Goal: Task Accomplishment & Management: Manage account settings

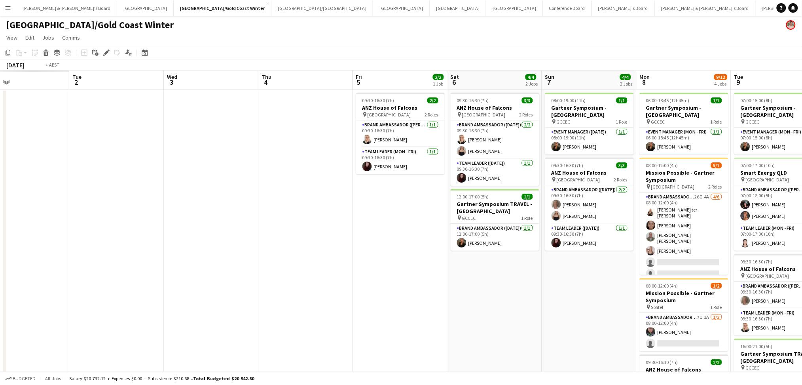
drag, startPoint x: 142, startPoint y: 284, endPoint x: 483, endPoint y: 276, distance: 341.9
click at [483, 275] on app-calendar-viewport "Sat 30 Sun 31 Mon 1 Tue 2 Wed 3 Thu 4 Fri 5 2/2 1 Job Sat 6 4/4 2 Jobs Sun 7 4/…" at bounding box center [401, 323] width 802 height 506
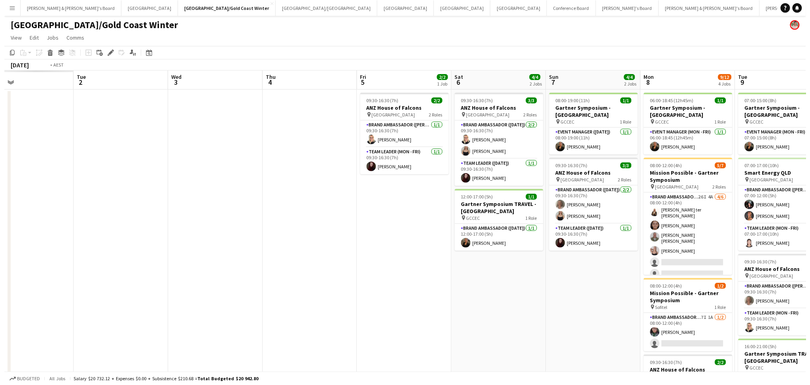
scroll to position [0, 184]
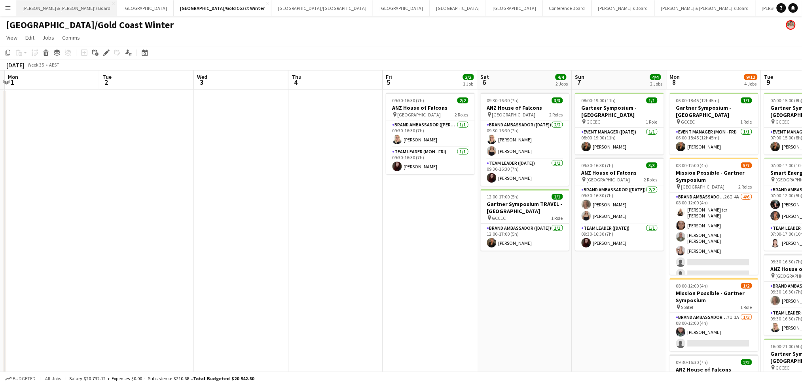
click at [55, 9] on button "James & Arrence's Board Close" at bounding box center [66, 7] width 101 height 15
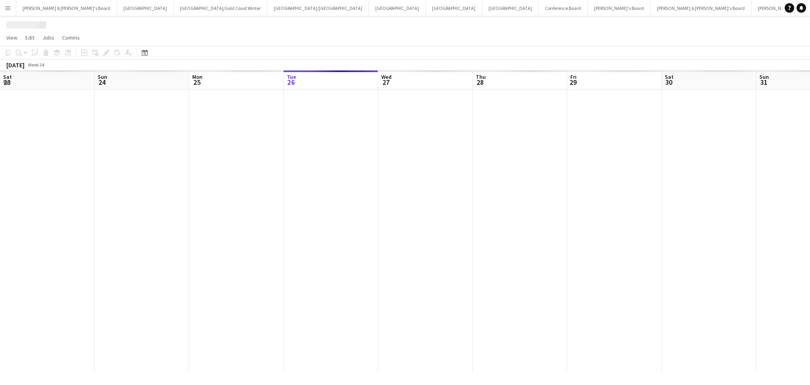
drag, startPoint x: 193, startPoint y: 216, endPoint x: 459, endPoint y: 241, distance: 266.6
click at [414, 216] on app-calendar-viewport "Sat 23 Sun 24 Mon 25 Tue 26 Wed 27 Thu 28 Fri 29 Sat 30 Sun 31 Mon 1 Tue 2 Wed …" at bounding box center [405, 220] width 810 height 301
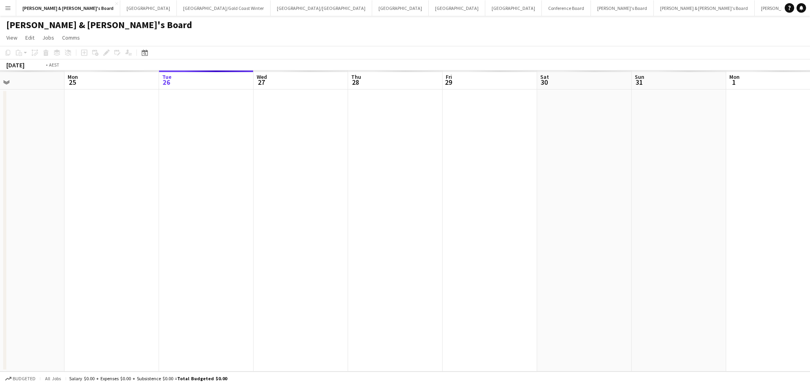
click at [379, 278] on app-calendar-viewport "Thu 21 Fri 22 Sat 23 Sun 24 Mon 25 Tue 26 Wed 27 Thu 28 Fri 29 Sat 30 Sun 31 Mo…" at bounding box center [405, 220] width 810 height 301
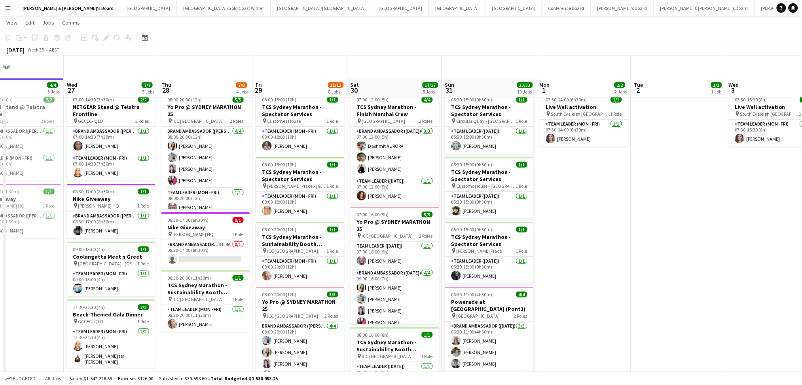
scroll to position [105, 0]
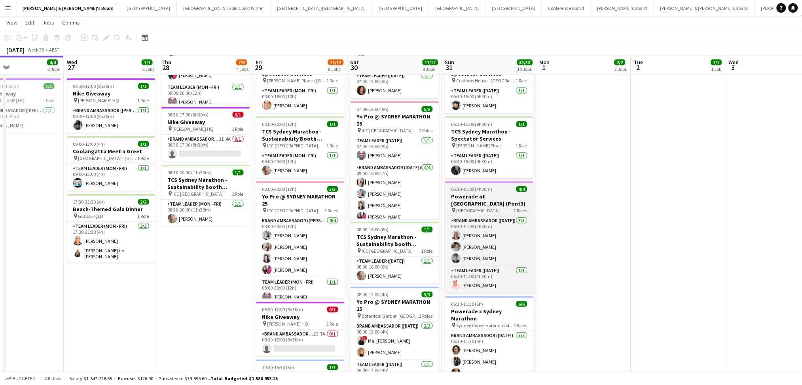
click at [493, 196] on h3 "Powerade at Recovery Village (Pont3)" at bounding box center [489, 200] width 89 height 14
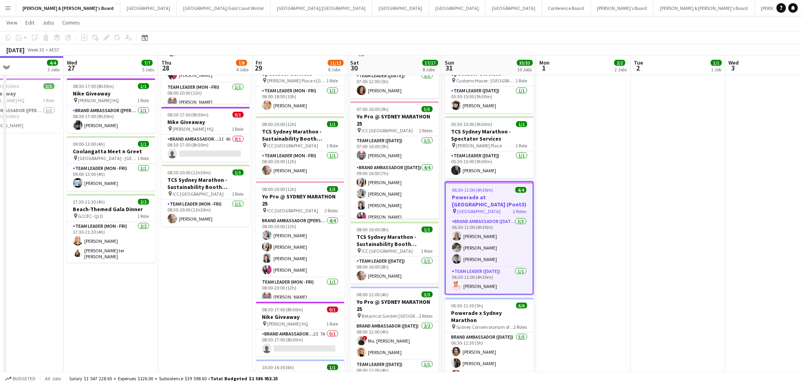
scroll to position [106, 0]
click at [493, 196] on h3 "Powerade at Recovery Village (Pont3)" at bounding box center [489, 200] width 87 height 14
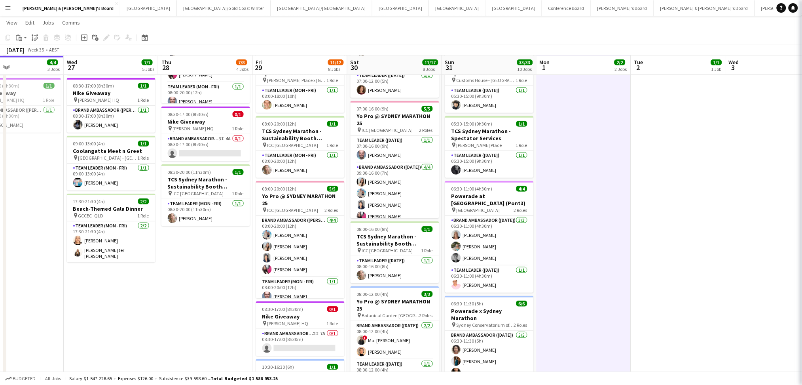
scroll to position [105, 0]
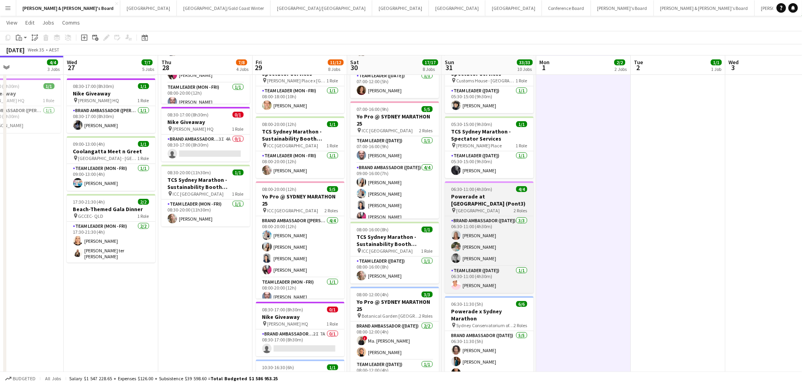
click at [468, 193] on h3 "Powerade at Recovery Village (Pont3)" at bounding box center [489, 200] width 89 height 14
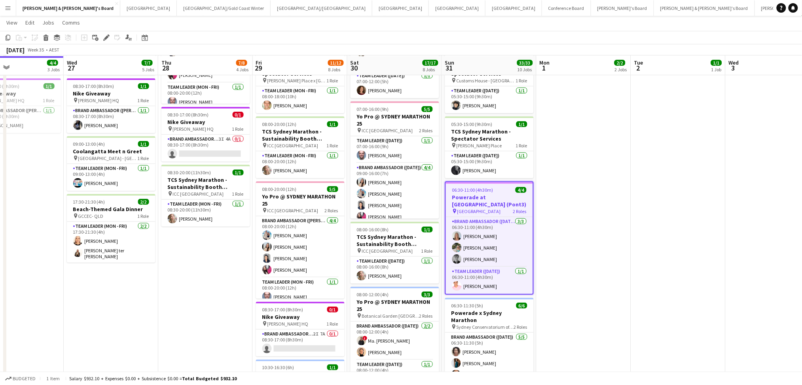
scroll to position [106, 0]
click at [473, 248] on app-card-role "Brand Ambassador (Sunday) 3/3 06:30-11:00 (4h30m) Ella Sheridan Alexandra Manse…" at bounding box center [489, 241] width 87 height 50
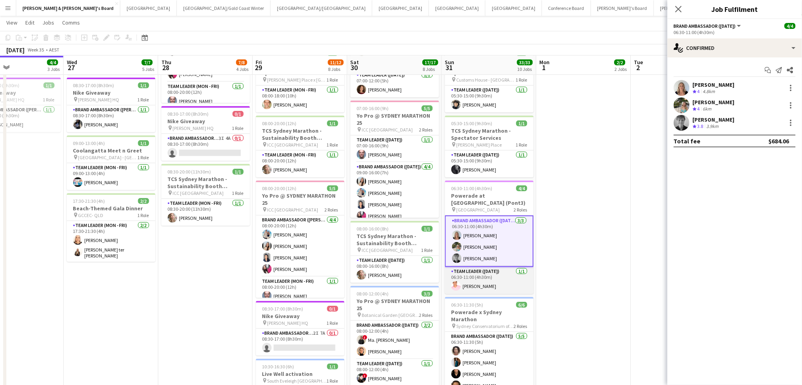
click at [470, 284] on app-card-role "Team Leader (Sunday) 1/1 06:30-11:00 (4h30m) Sean Perez" at bounding box center [489, 280] width 89 height 27
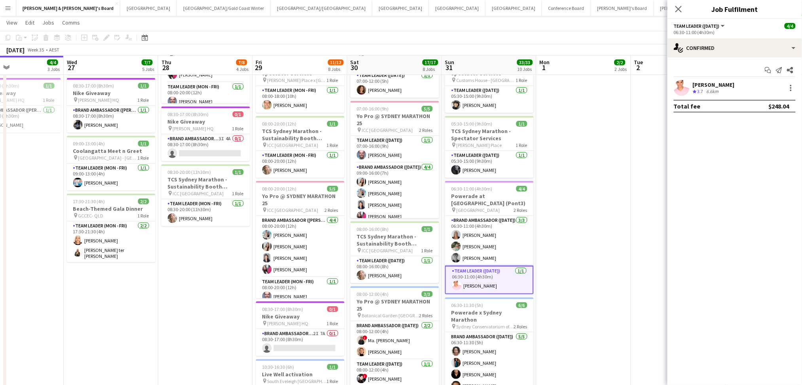
click at [720, 88] on div "6.6km" at bounding box center [712, 91] width 15 height 7
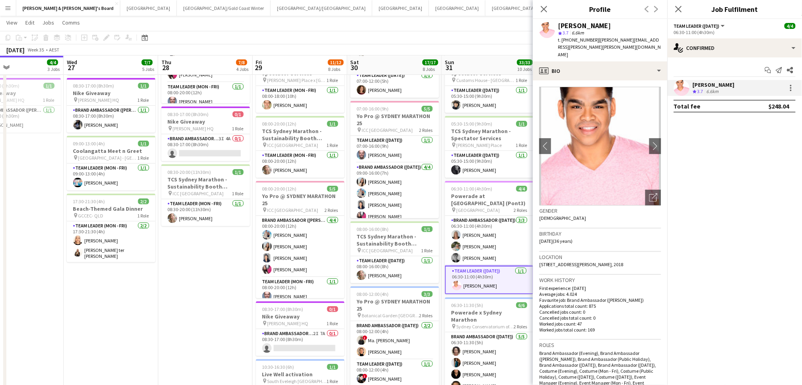
drag, startPoint x: 593, startPoint y: 38, endPoint x: 659, endPoint y: 41, distance: 65.7
click at [659, 41] on div "Sean Perez star 3.7 6.6km t. +61433389177 | sean.michael.perez@gmail.com" at bounding box center [600, 40] width 135 height 42
copy span "sean.michael.perez@gmail.com"
click at [484, 241] on app-card-role "Brand Ambassador (Sunday) 3/3 06:30-11:00 (4h30m) Ella Sheridan Alexandra Manse…" at bounding box center [489, 241] width 89 height 50
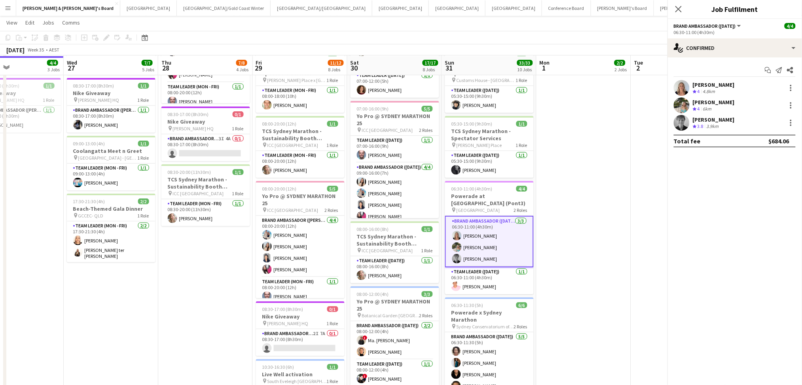
scroll to position [106, 0]
click at [716, 89] on div "4.8km" at bounding box center [708, 91] width 15 height 7
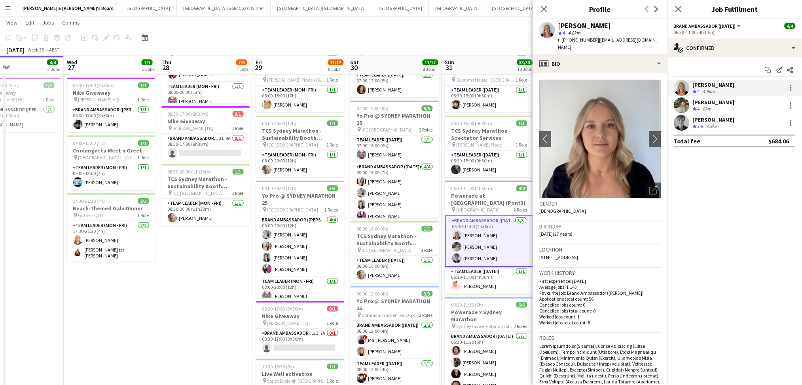
drag, startPoint x: 593, startPoint y: 39, endPoint x: 655, endPoint y: 40, distance: 62.1
click at [655, 40] on div "Ella Sheridan star 4 4.8km t. +61493698110 | ellasheridan@hotmail.co.uk" at bounding box center [600, 36] width 135 height 35
copy span "ellasheridan@hotmail.co.uk"
click at [713, 103] on div "Alexandra Mansell" at bounding box center [714, 102] width 42 height 7
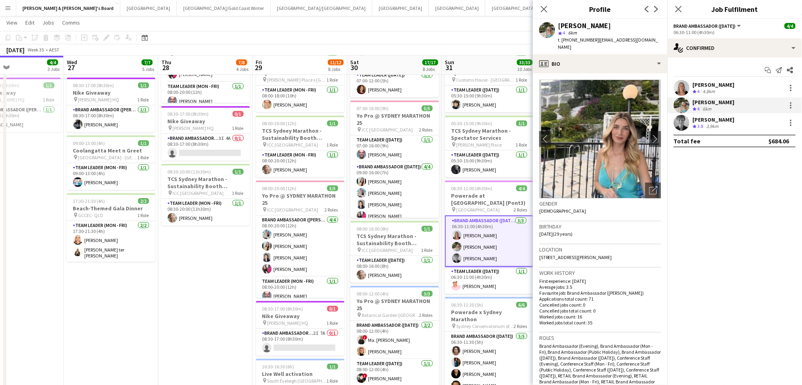
drag, startPoint x: 593, startPoint y: 36, endPoint x: 655, endPoint y: 39, distance: 61.4
click at [655, 39] on app-profile-header "Alexandra Mansell star 4 6km t. +61489247225 | alexmansell30@gmail.com" at bounding box center [600, 36] width 135 height 35
copy span "alexmansell30@gmail.com"
click at [699, 125] on span "3.8" at bounding box center [700, 126] width 6 height 6
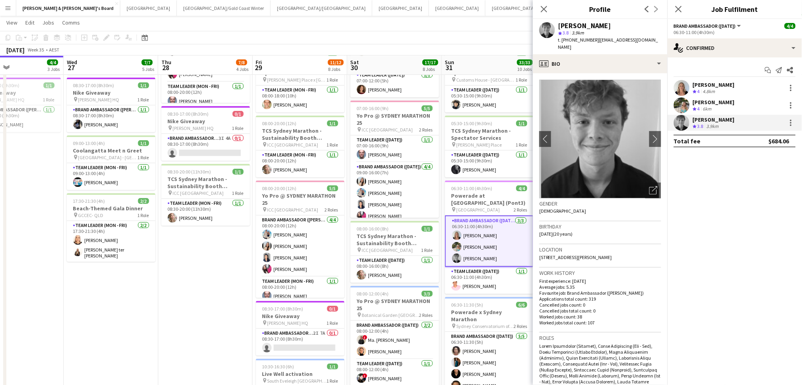
copy span "samleece31@gmail.com"
drag, startPoint x: 594, startPoint y: 39, endPoint x: 647, endPoint y: 37, distance: 53.5
click at [647, 37] on div "Sam Leece star 3.8 3.9km t. +61481111029 | samleece31@gmail.com" at bounding box center [600, 36] width 135 height 35
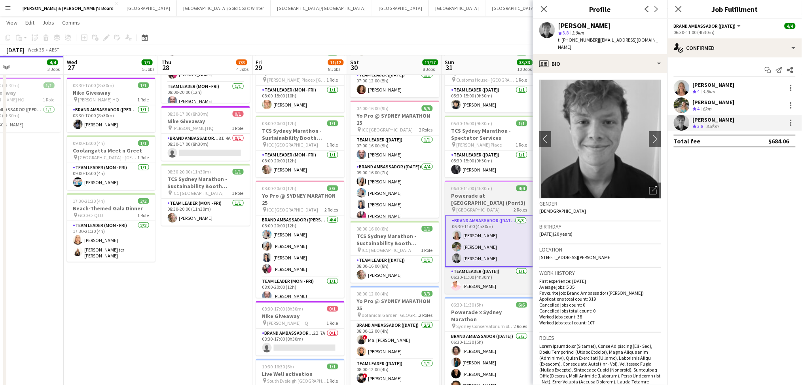
click at [479, 201] on h3 "Powerade at Recovery Village (Pont3)" at bounding box center [489, 199] width 89 height 14
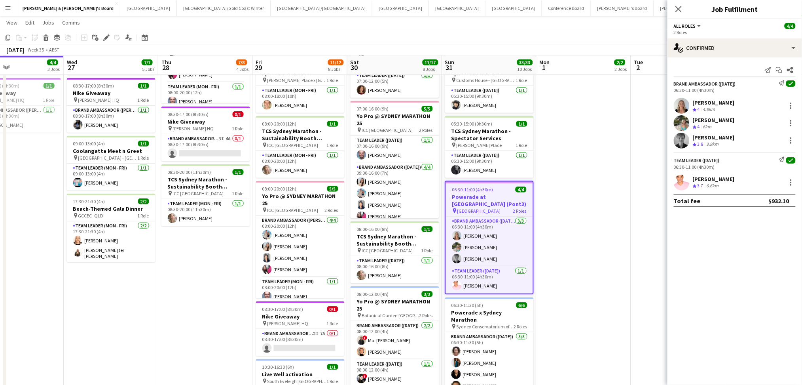
click at [472, 213] on app-job-card "06:30-11:00 (4h30m) 4/4 Powerade at Recovery Village (Pont3) pin Royal Botanic …" at bounding box center [489, 237] width 89 height 113
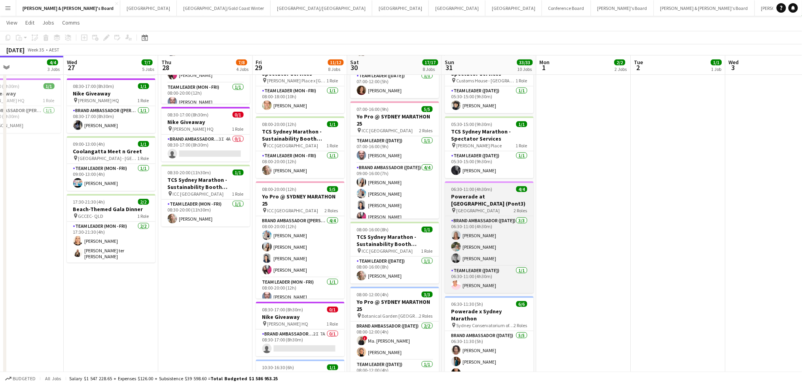
click at [476, 201] on h3 "Powerade at Recovery Village (Pont3)" at bounding box center [489, 200] width 89 height 14
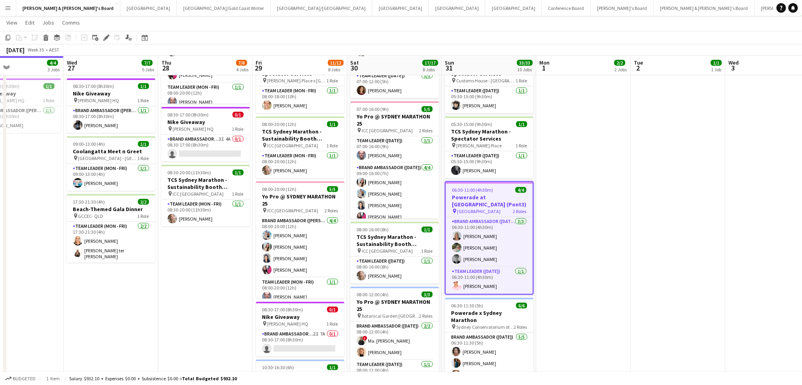
scroll to position [106, 0]
click at [476, 201] on h3 "Powerade at Recovery Village (Pont3)" at bounding box center [489, 200] width 87 height 14
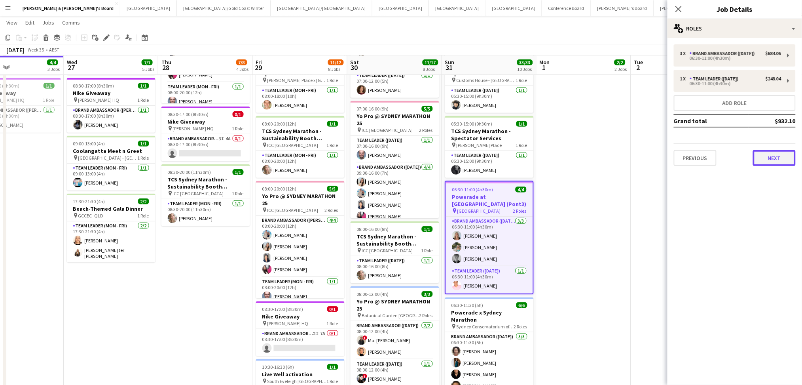
click at [777, 156] on button "Next" at bounding box center [774, 158] width 43 height 16
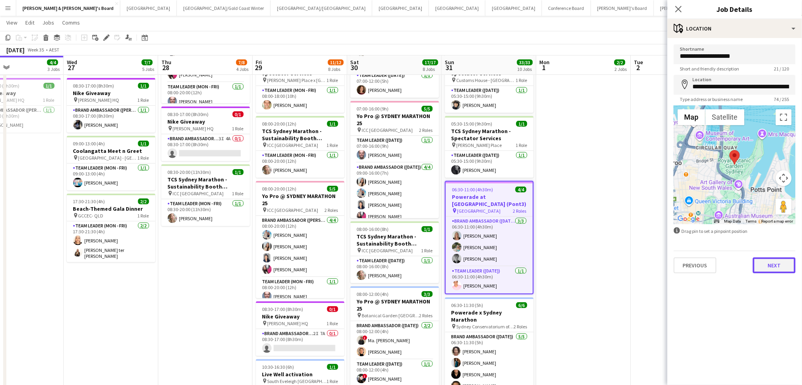
click at [765, 262] on button "Next" at bounding box center [774, 265] width 43 height 16
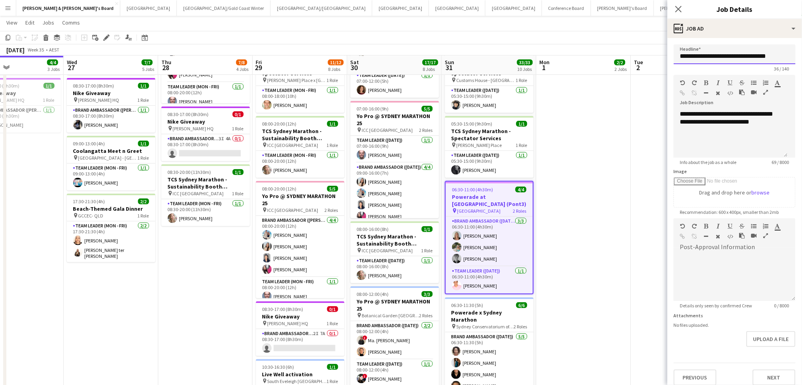
click at [711, 58] on input "**********" at bounding box center [735, 54] width 122 height 20
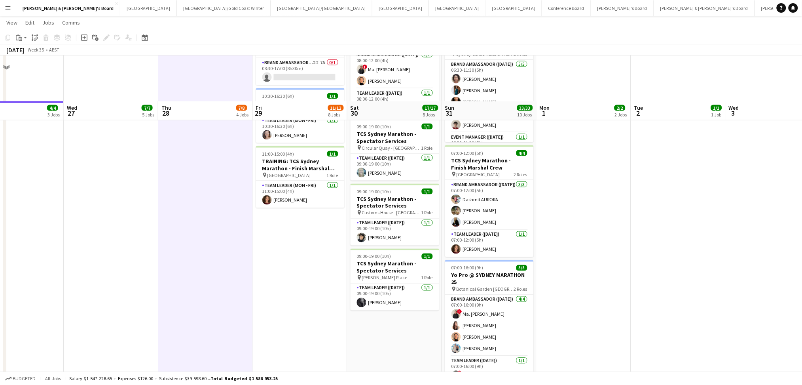
scroll to position [422, 0]
